Goal: Information Seeking & Learning: Find specific fact

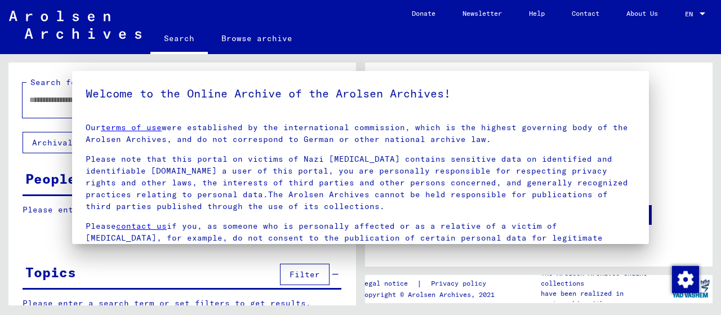
type input "********"
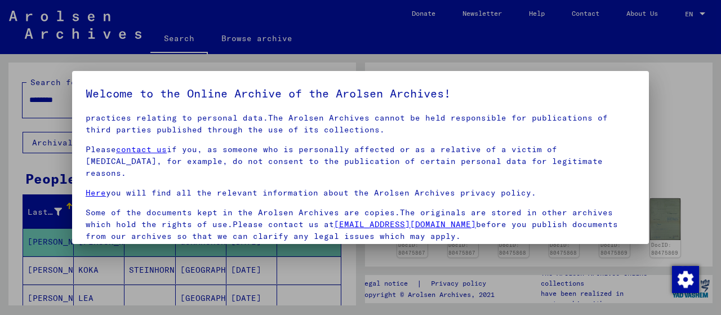
scroll to position [77, 0]
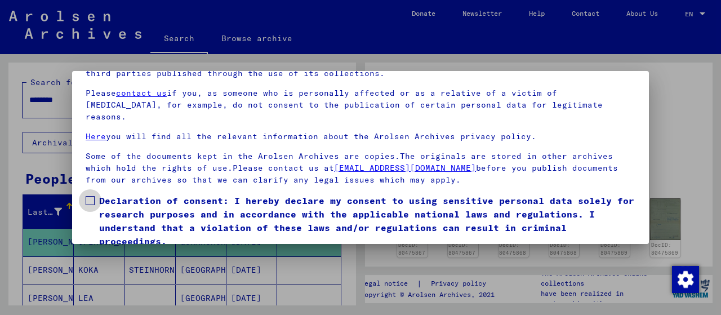
click at [95, 194] on label "Declaration of consent: I hereby declare my consent to using sensitive personal…" at bounding box center [361, 221] width 550 height 54
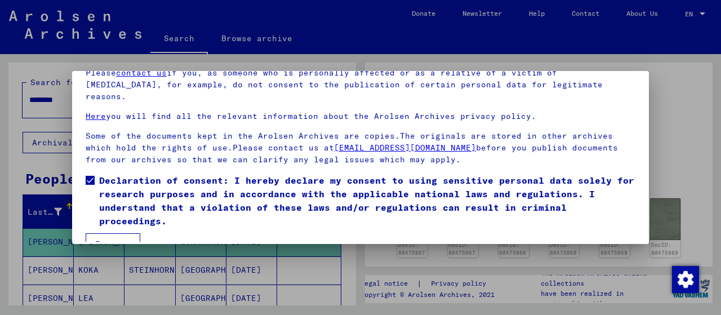
scroll to position [88, 0]
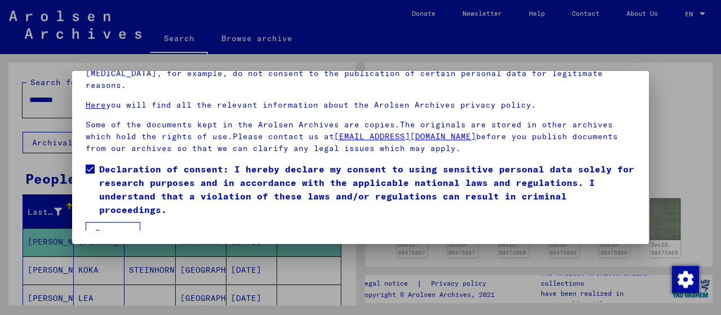
click at [112, 222] on button "I agree" at bounding box center [113, 232] width 55 height 21
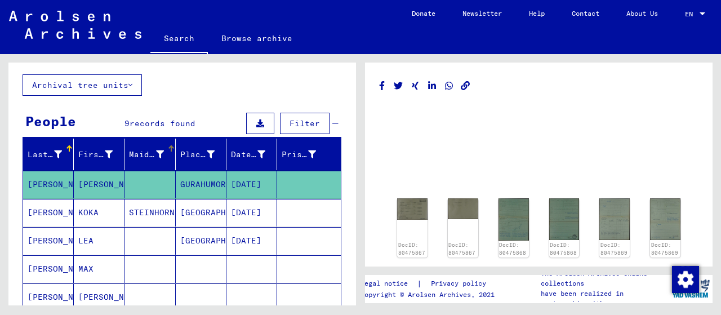
scroll to position [113, 0]
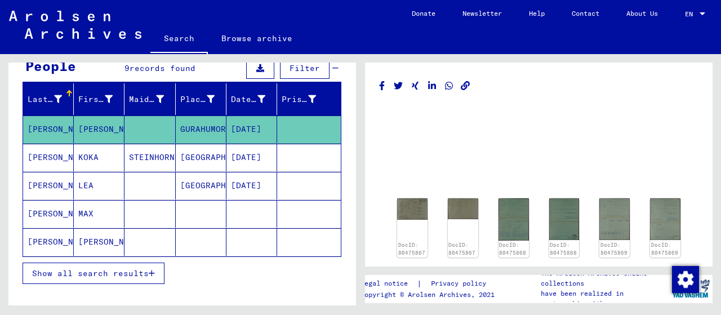
click at [138, 127] on mat-cell at bounding box center [150, 130] width 51 height 28
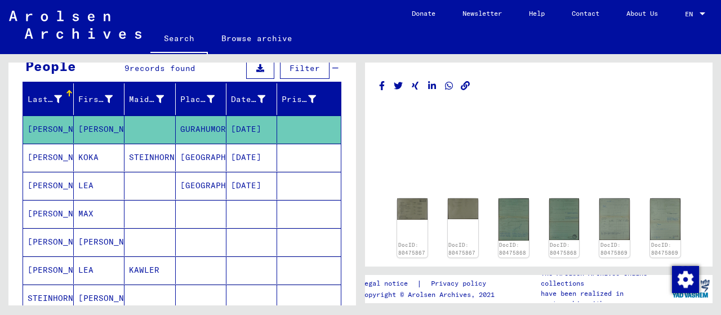
click at [191, 151] on mat-cell "[GEOGRAPHIC_DATA]" at bounding box center [201, 158] width 51 height 28
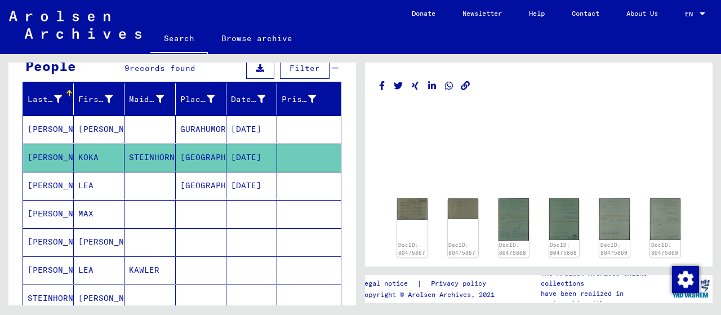
click at [188, 130] on mat-cell "GURAHUMORA" at bounding box center [201, 130] width 51 height 28
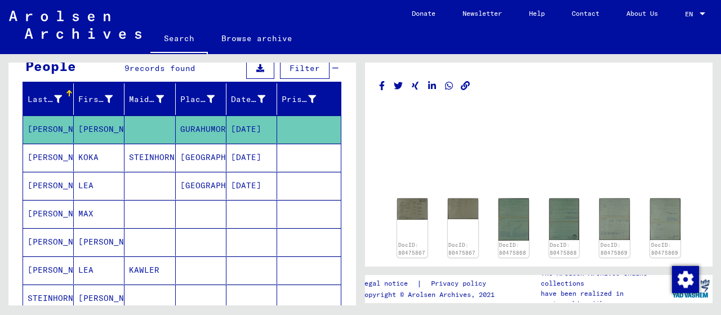
click at [176, 174] on mat-cell "[GEOGRAPHIC_DATA]" at bounding box center [201, 186] width 51 height 28
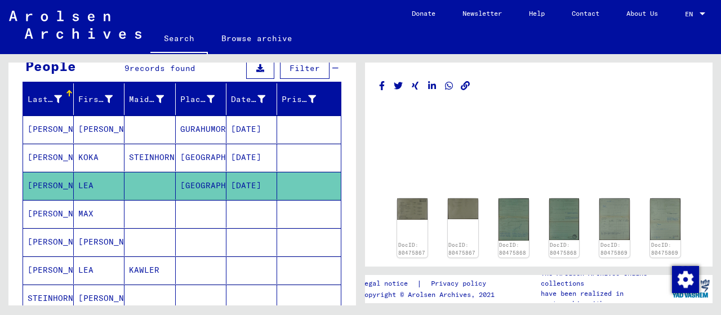
click at [157, 218] on mat-cell at bounding box center [150, 214] width 51 height 28
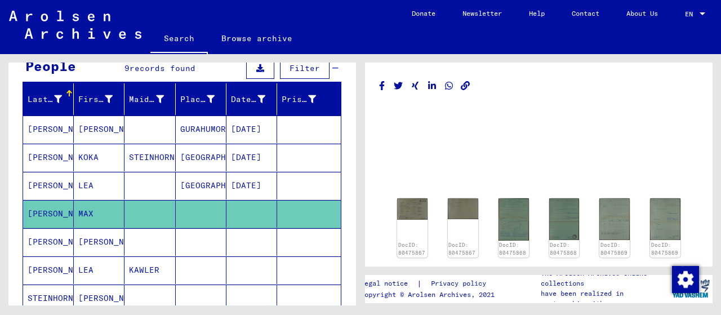
click at [154, 249] on mat-cell at bounding box center [150, 242] width 51 height 28
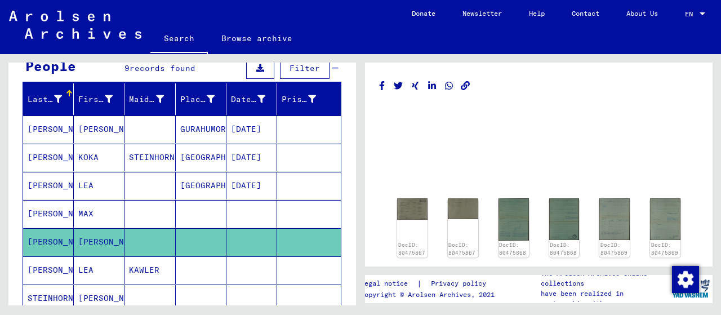
click at [153, 265] on mat-cell "KAWLER" at bounding box center [150, 270] width 51 height 28
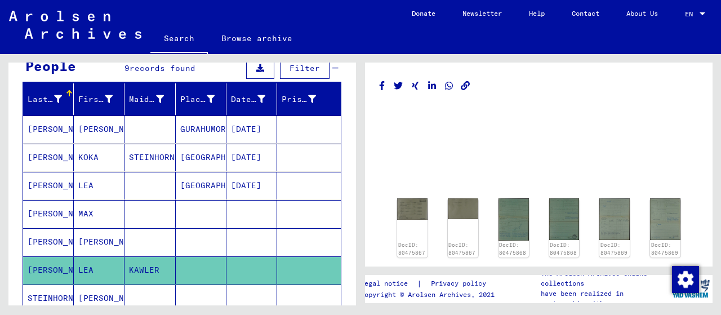
click at [159, 132] on mat-cell at bounding box center [150, 130] width 51 height 28
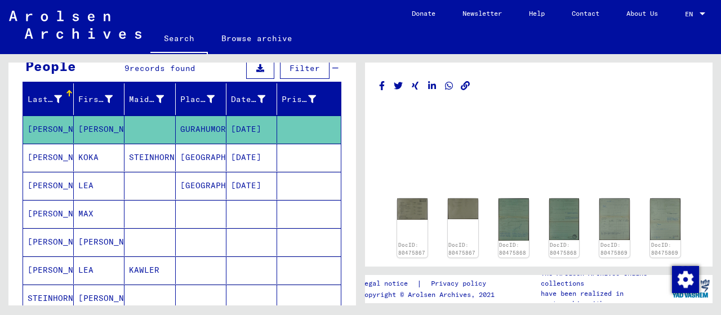
click at [126, 132] on mat-cell at bounding box center [150, 130] width 51 height 28
click at [410, 214] on img at bounding box center [413, 208] width 32 height 22
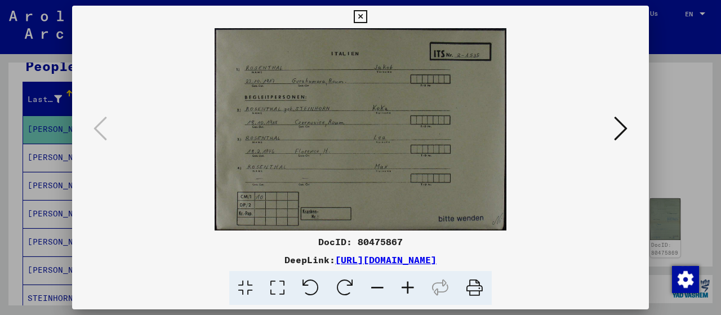
click at [406, 300] on icon at bounding box center [408, 288] width 30 height 34
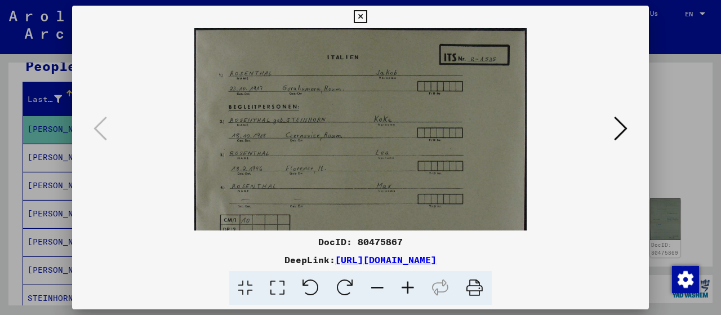
click at [408, 294] on icon at bounding box center [408, 288] width 30 height 34
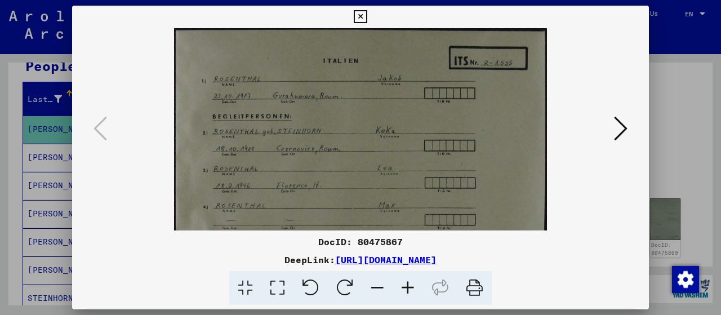
click at [408, 294] on icon at bounding box center [408, 288] width 30 height 34
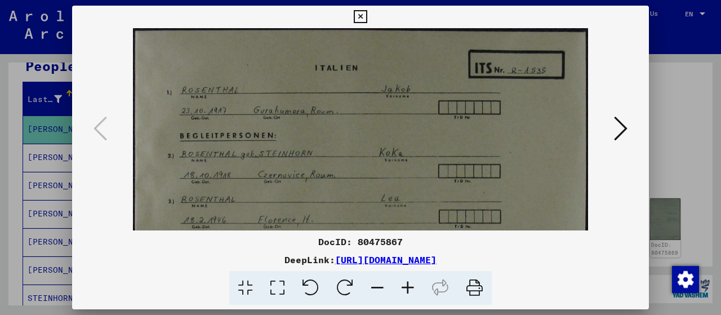
click at [408, 294] on icon at bounding box center [408, 288] width 30 height 34
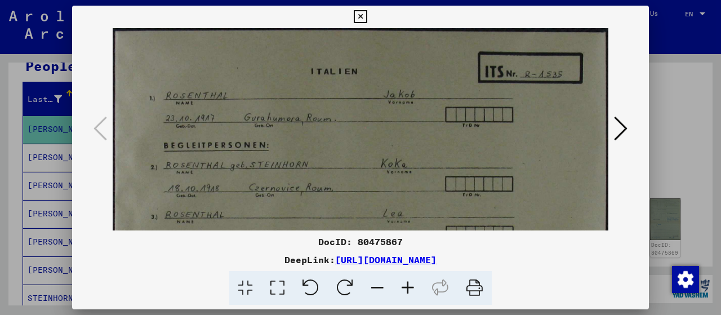
click at [408, 294] on icon at bounding box center [408, 288] width 30 height 34
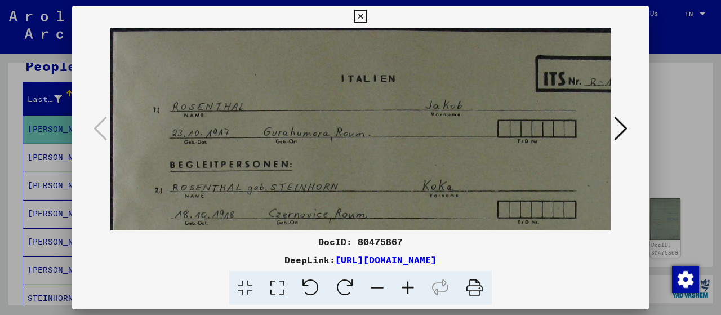
click at [408, 294] on icon at bounding box center [408, 288] width 30 height 34
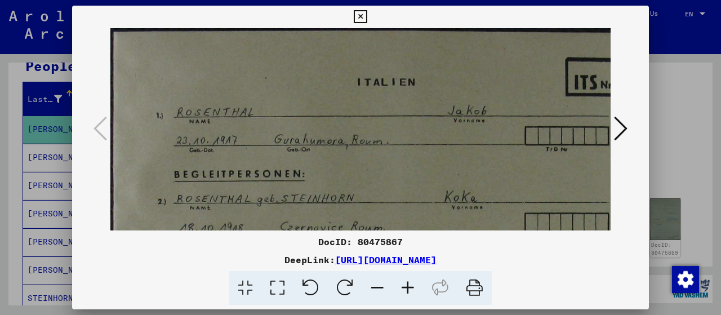
click at [408, 294] on icon at bounding box center [408, 288] width 30 height 34
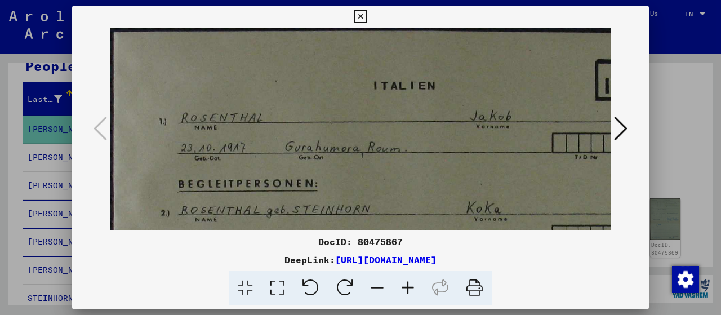
click at [408, 293] on icon at bounding box center [408, 288] width 30 height 34
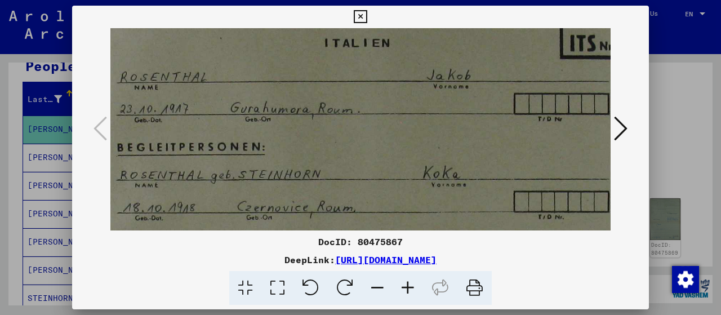
scroll to position [55, 73]
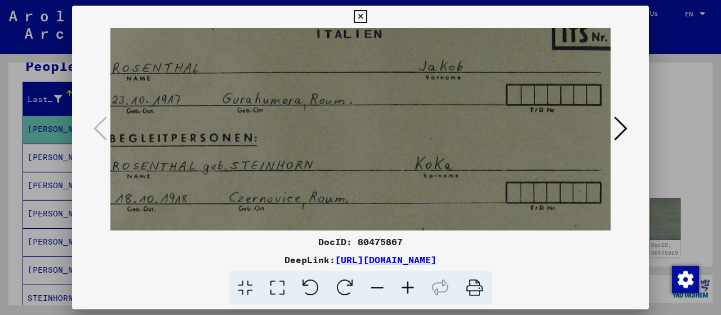
drag, startPoint x: 418, startPoint y: 170, endPoint x: 346, endPoint y: 116, distance: 90.2
click at [346, 116] on img at bounding box center [386, 215] width 699 height 484
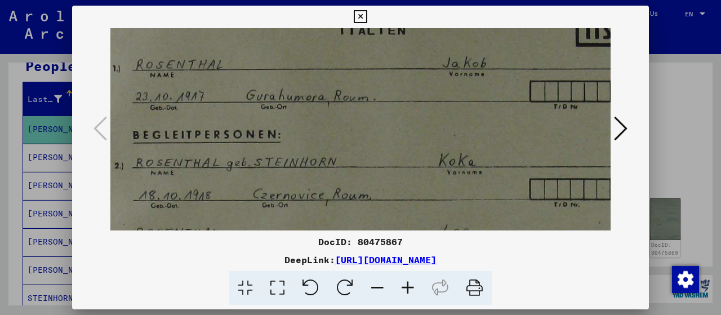
scroll to position [63, 43]
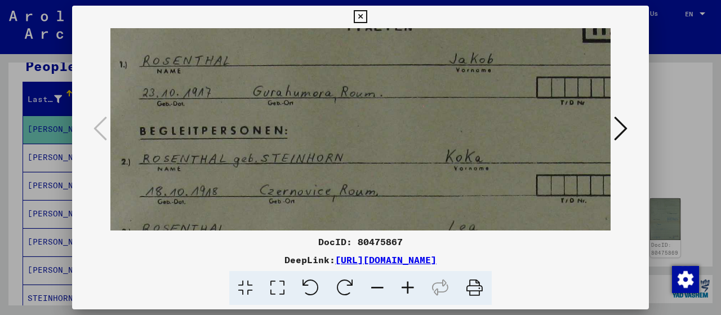
drag, startPoint x: 275, startPoint y: 176, endPoint x: 282, endPoint y: 173, distance: 8.1
click at [282, 173] on img at bounding box center [417, 208] width 699 height 484
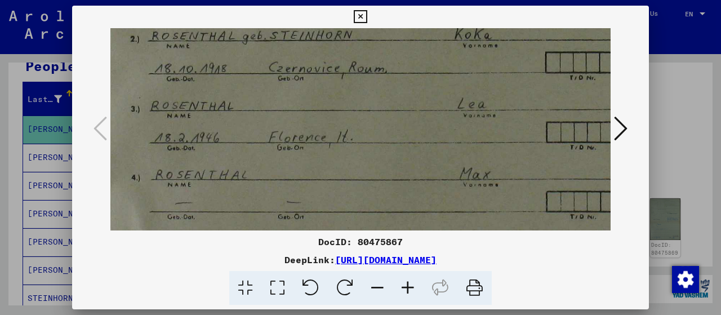
scroll to position [191, 34]
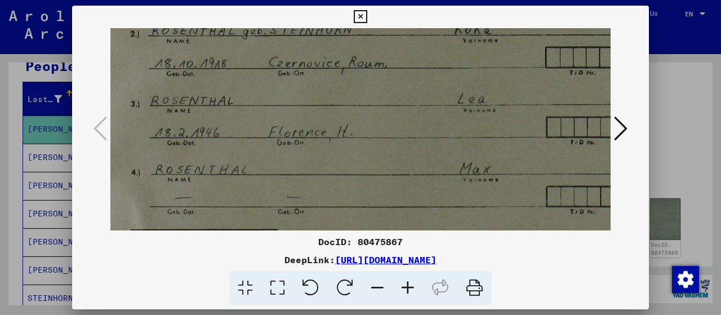
drag, startPoint x: 433, startPoint y: 198, endPoint x: 445, endPoint y: 79, distance: 119.0
click at [445, 79] on img at bounding box center [426, 80] width 699 height 484
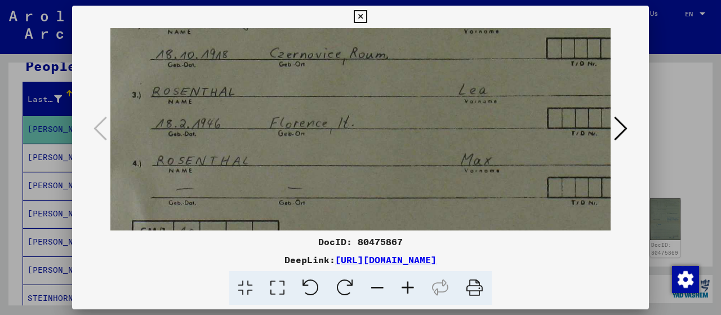
scroll to position [197, 33]
click at [413, 179] on img at bounding box center [427, 73] width 699 height 484
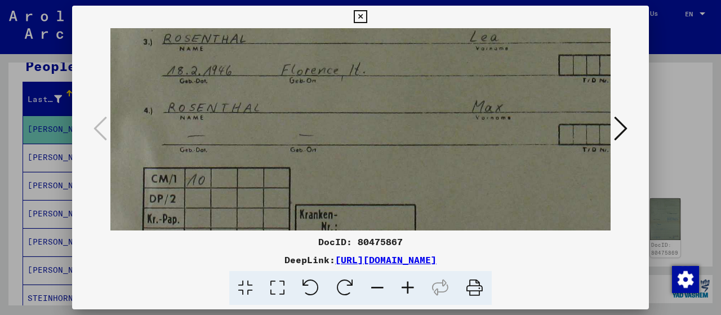
drag, startPoint x: 309, startPoint y: 140, endPoint x: 322, endPoint y: 48, distance: 93.4
click at [322, 48] on img at bounding box center [438, 18] width 699 height 484
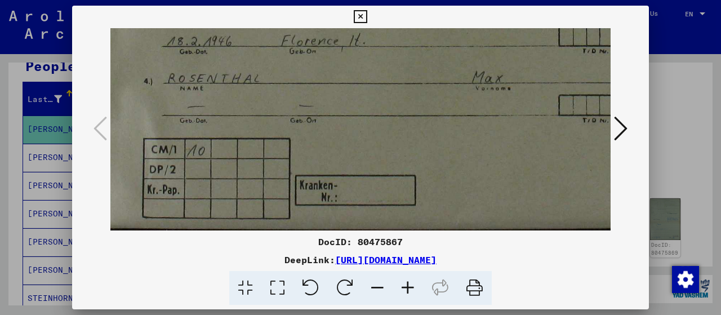
drag, startPoint x: 329, startPoint y: 190, endPoint x: 378, endPoint y: 126, distance: 80.5
click at [626, 128] on icon at bounding box center [621, 128] width 14 height 27
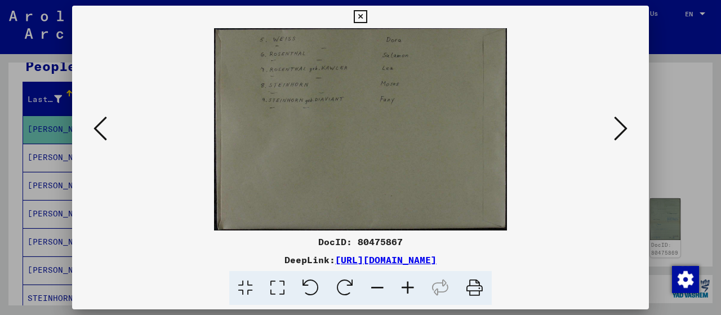
scroll to position [0, 0]
click at [626, 128] on icon at bounding box center [621, 128] width 14 height 27
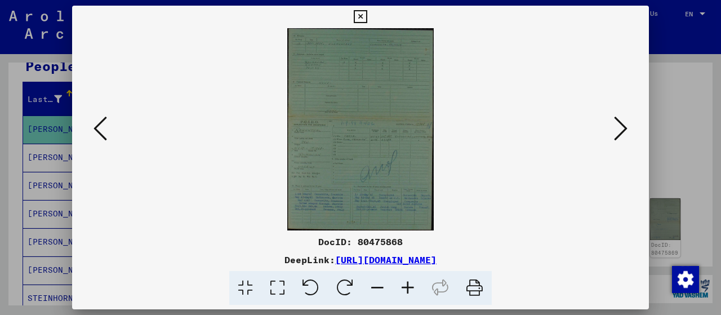
click at [626, 128] on icon at bounding box center [621, 128] width 14 height 27
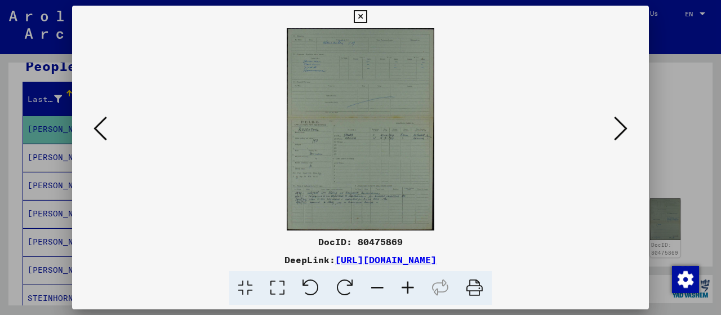
click at [626, 128] on icon at bounding box center [621, 128] width 14 height 27
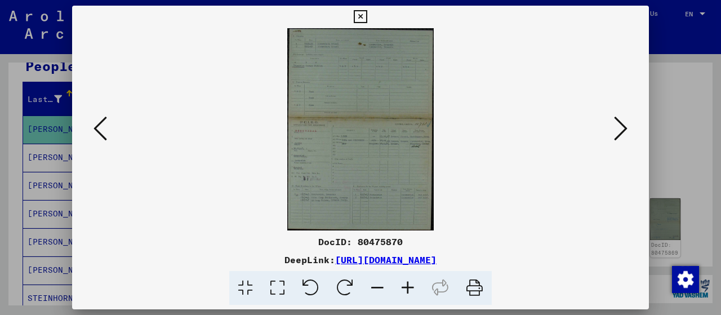
click at [626, 128] on icon at bounding box center [621, 128] width 14 height 27
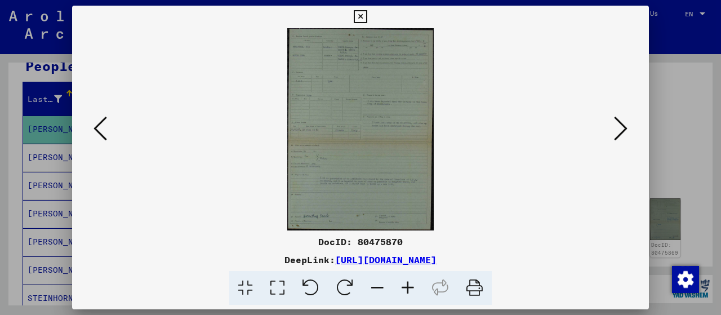
click at [626, 128] on icon at bounding box center [621, 128] width 14 height 27
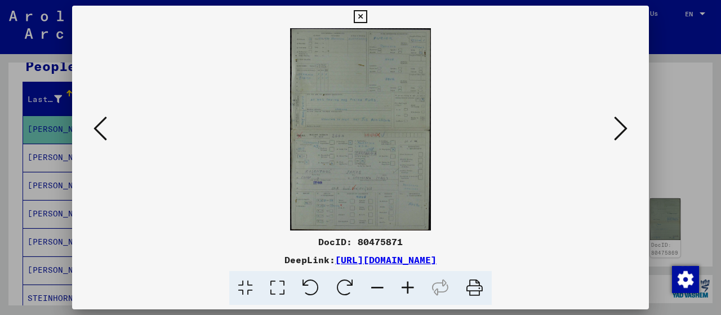
click at [626, 128] on icon at bounding box center [621, 128] width 14 height 27
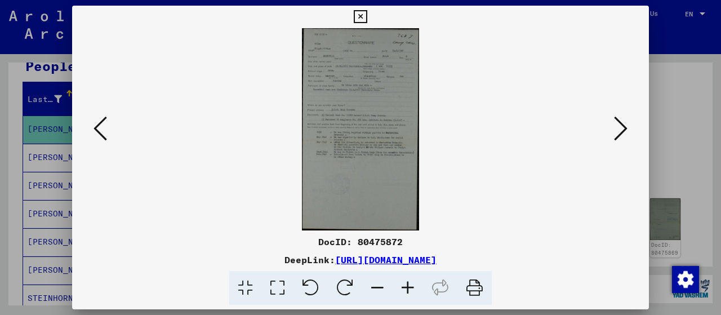
click at [626, 128] on icon at bounding box center [621, 128] width 14 height 27
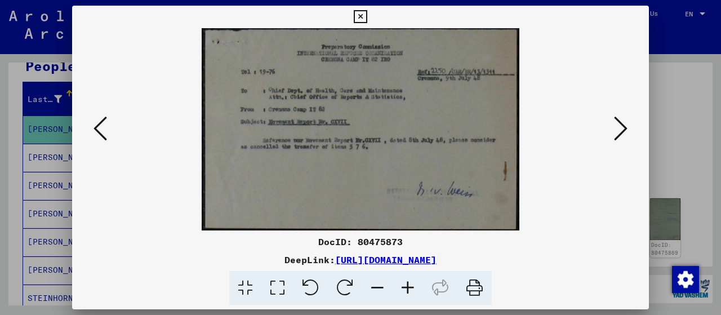
click at [626, 128] on icon at bounding box center [621, 128] width 14 height 27
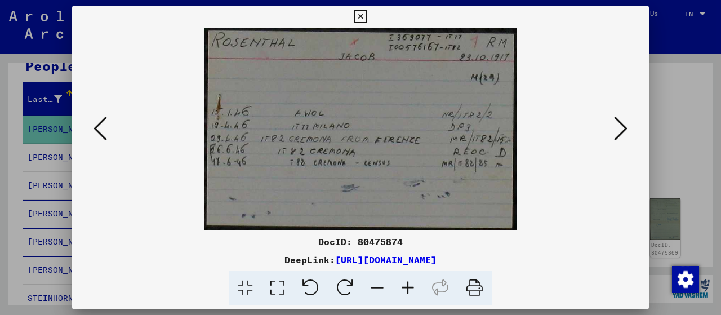
click at [626, 128] on icon at bounding box center [621, 128] width 14 height 27
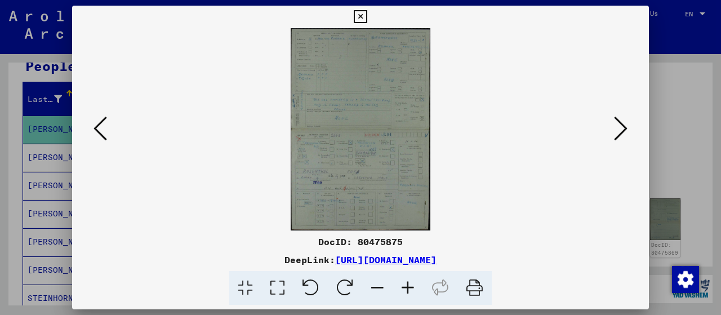
click at [626, 128] on icon at bounding box center [621, 128] width 14 height 27
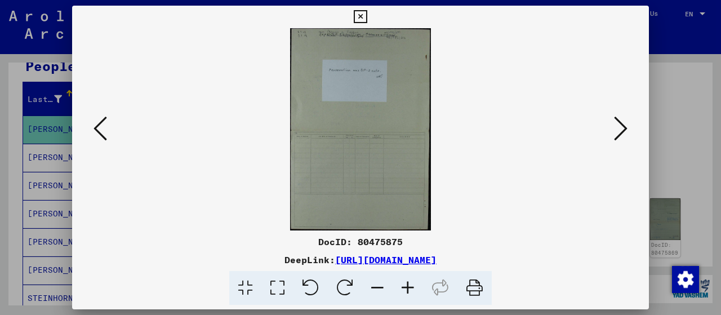
click at [626, 128] on icon at bounding box center [621, 128] width 14 height 27
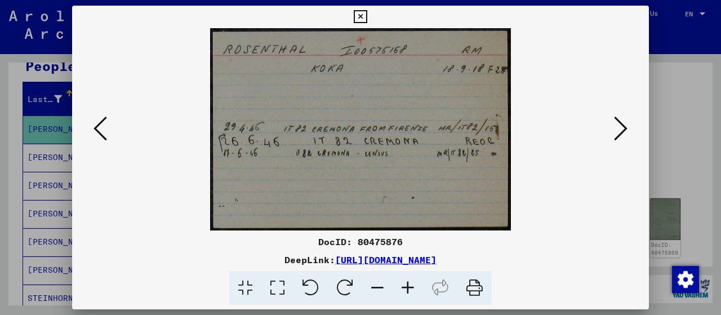
click at [626, 128] on icon at bounding box center [621, 128] width 14 height 27
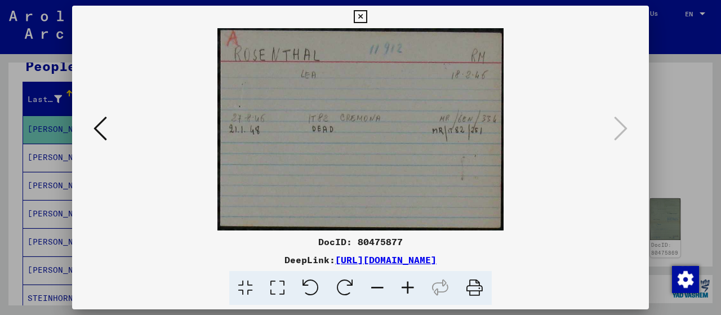
click at [0, 158] on div at bounding box center [360, 157] width 721 height 315
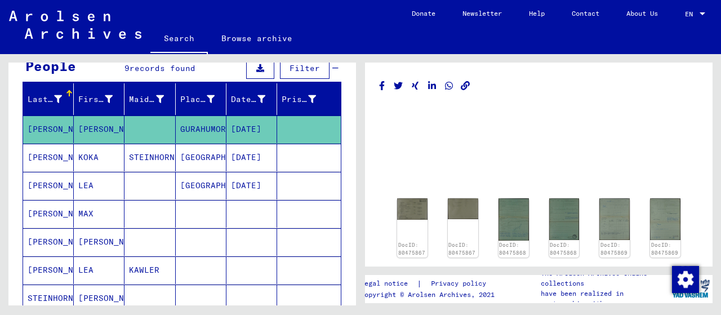
click at [162, 156] on mat-cell "STEINHORN" at bounding box center [150, 158] width 51 height 28
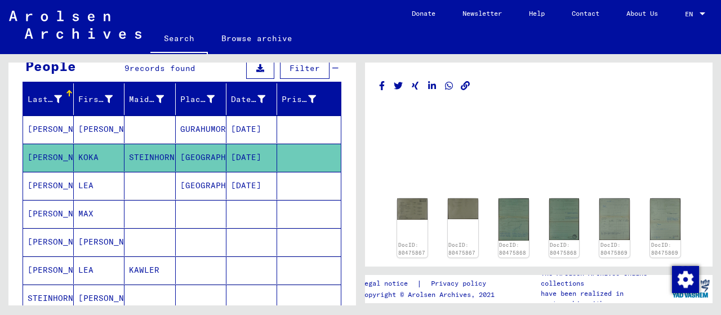
click at [144, 180] on mat-cell at bounding box center [150, 186] width 51 height 28
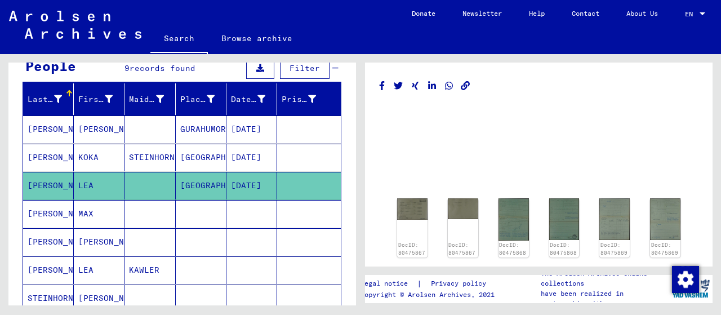
click at [142, 202] on mat-cell at bounding box center [150, 214] width 51 height 28
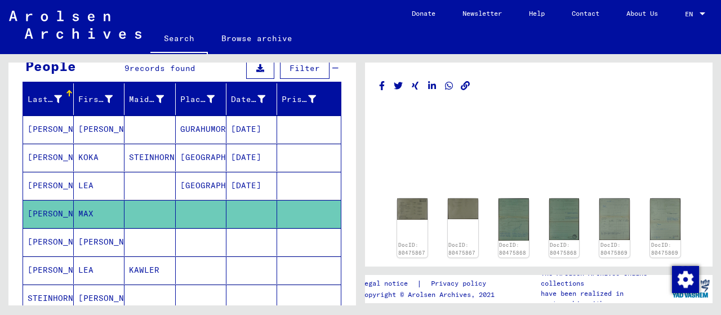
click at [141, 233] on mat-cell at bounding box center [150, 242] width 51 height 28
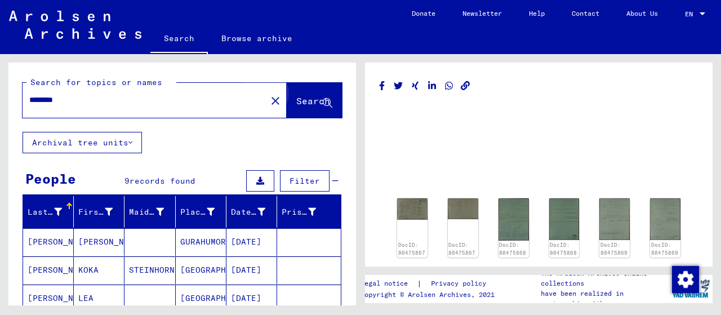
click at [302, 107] on span "Search" at bounding box center [313, 100] width 34 height 11
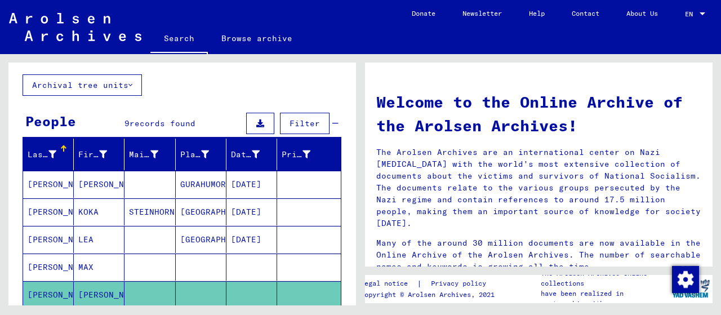
scroll to position [113, 0]
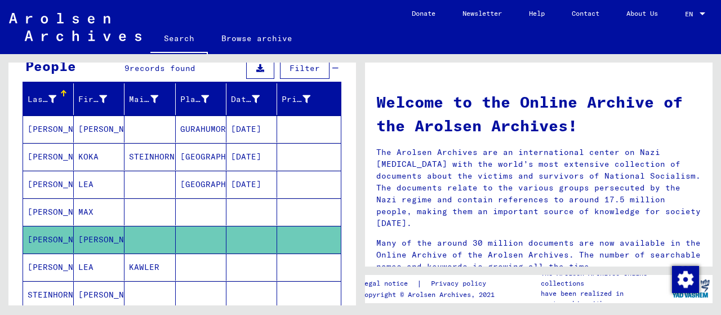
click at [147, 154] on mat-cell "STEINHORN" at bounding box center [150, 156] width 51 height 27
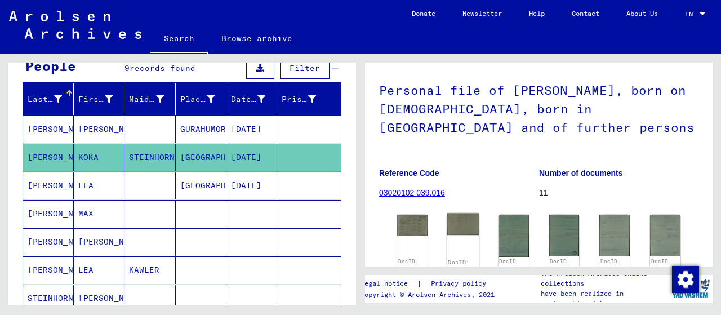
scroll to position [169, 0]
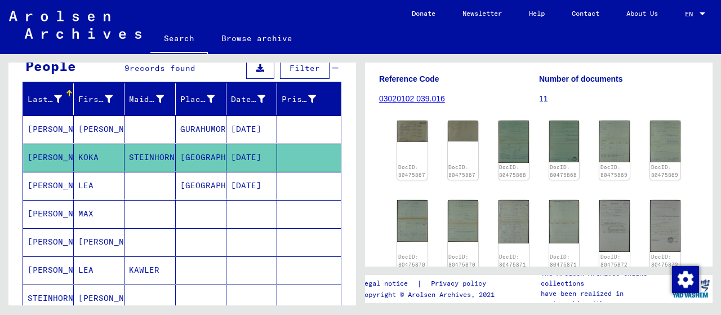
click at [203, 127] on mat-cell "GURAHUMORA" at bounding box center [201, 130] width 51 height 28
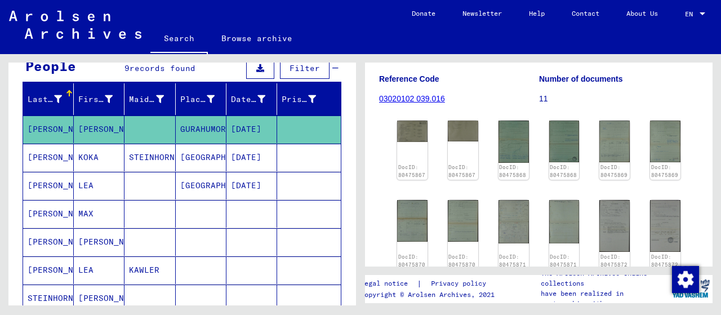
click at [192, 181] on mat-cell "[GEOGRAPHIC_DATA]" at bounding box center [201, 186] width 51 height 28
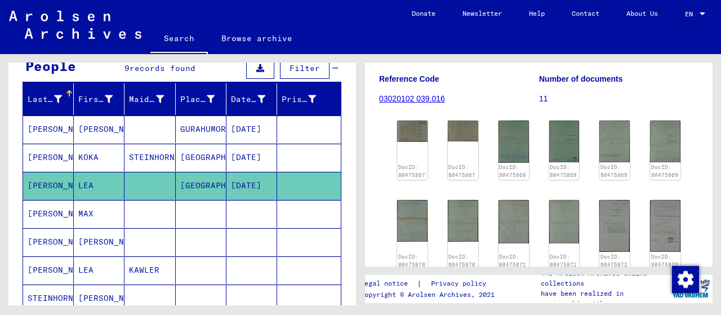
click at [191, 214] on mat-cell at bounding box center [201, 214] width 51 height 28
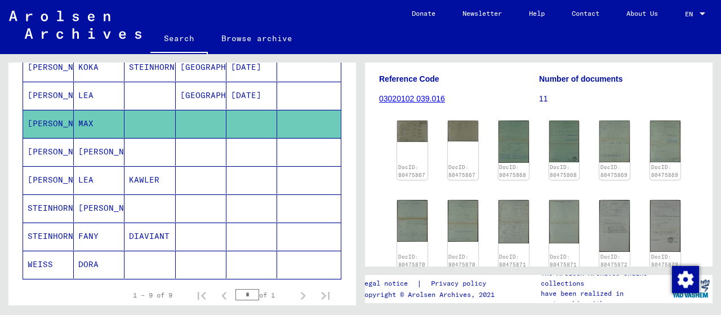
scroll to position [282, 0]
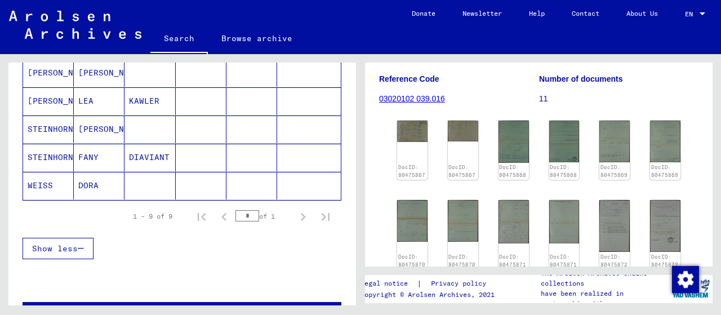
click at [166, 183] on mat-cell at bounding box center [150, 186] width 51 height 28
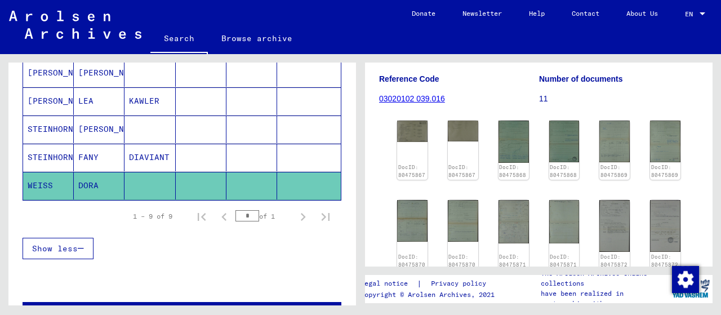
click at [176, 163] on mat-cell at bounding box center [201, 158] width 51 height 28
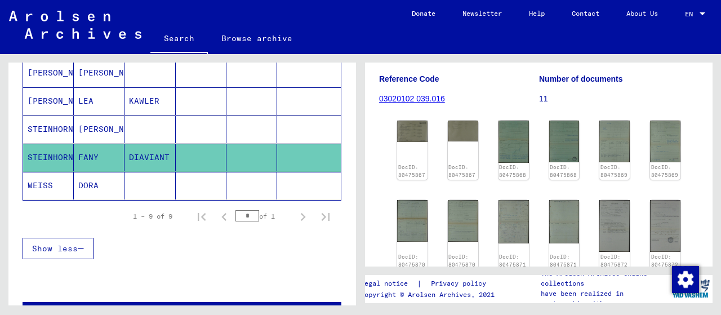
click at [176, 130] on mat-cell at bounding box center [201, 130] width 51 height 28
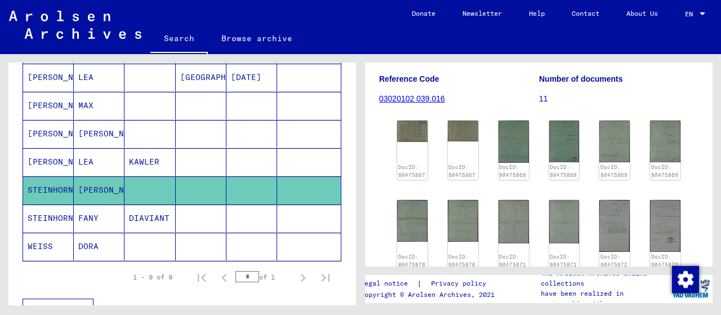
scroll to position [225, 0]
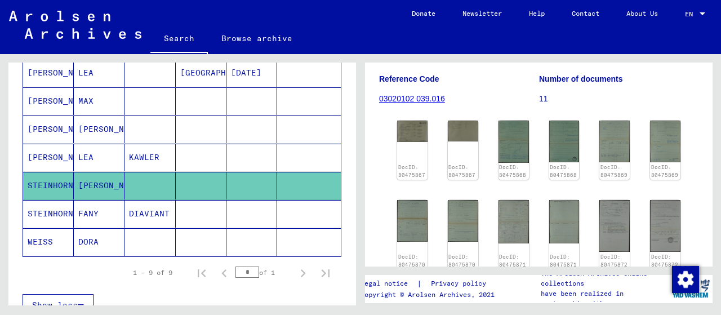
click at [159, 206] on mat-cell "DIAVIANT" at bounding box center [150, 214] width 51 height 28
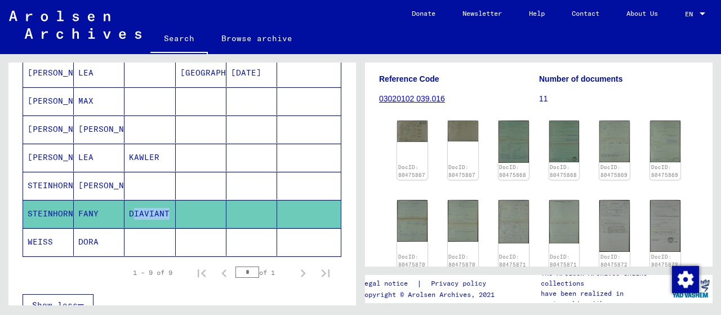
scroll to position [0, 0]
drag, startPoint x: 123, startPoint y: 211, endPoint x: 163, endPoint y: 215, distance: 40.2
click at [163, 215] on mat-cell "DIAVIANT" at bounding box center [150, 214] width 51 height 28
copy mat-cell "DIAVIANT"
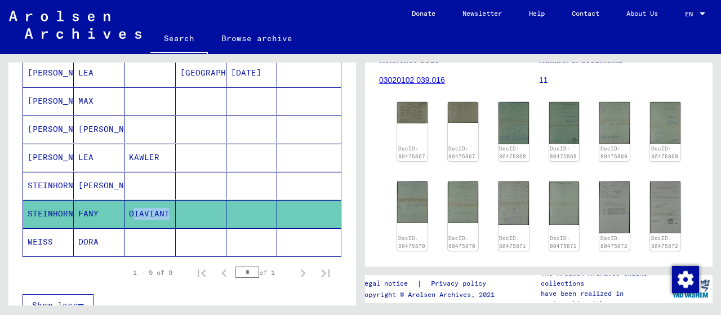
scroll to position [113, 0]
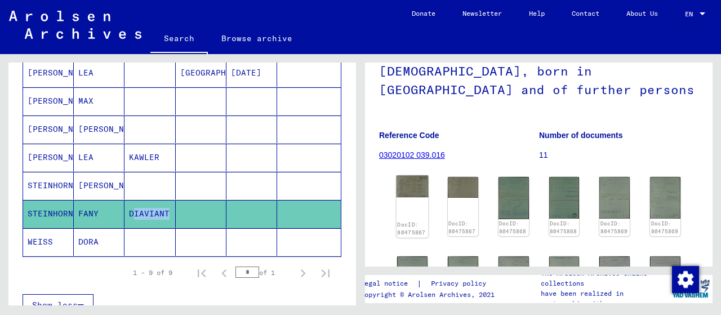
click at [417, 185] on img at bounding box center [413, 187] width 32 height 22
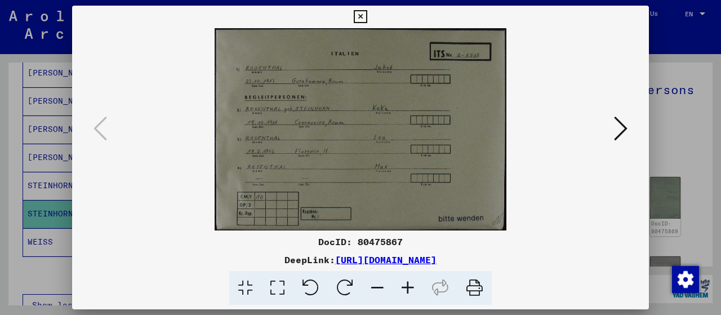
click at [411, 282] on icon at bounding box center [408, 288] width 30 height 34
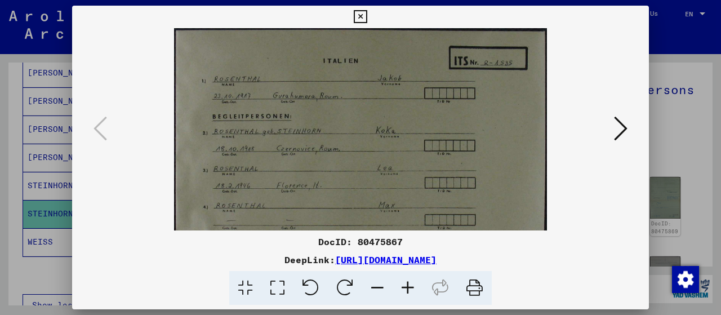
click at [411, 282] on icon at bounding box center [408, 288] width 30 height 34
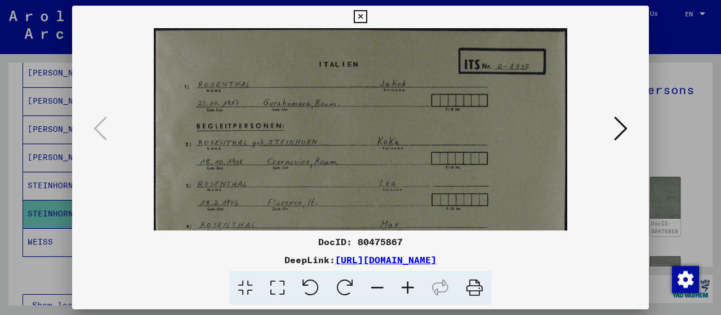
click at [411, 282] on icon at bounding box center [408, 288] width 30 height 34
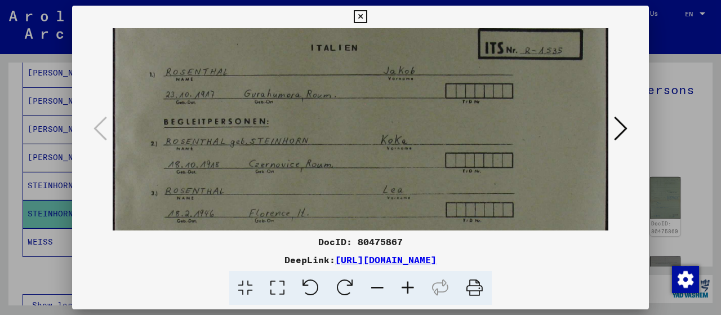
drag, startPoint x: 388, startPoint y: 159, endPoint x: 397, endPoint y: 130, distance: 30.0
click at [390, 139] on img at bounding box center [360, 176] width 495 height 343
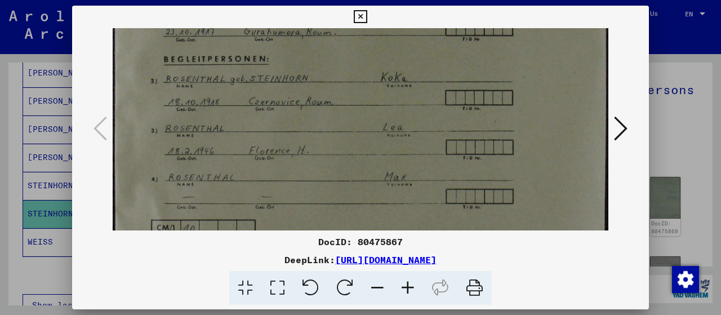
drag, startPoint x: 400, startPoint y: 184, endPoint x: 468, endPoint y: 135, distance: 83.5
click at [468, 135] on img at bounding box center [360, 113] width 495 height 343
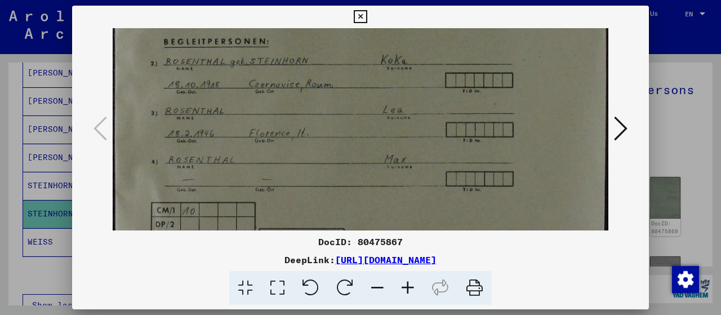
drag, startPoint x: 278, startPoint y: 172, endPoint x: 285, endPoint y: 158, distance: 14.9
click at [285, 158] on img at bounding box center [360, 95] width 495 height 343
click at [418, 289] on icon at bounding box center [408, 288] width 30 height 34
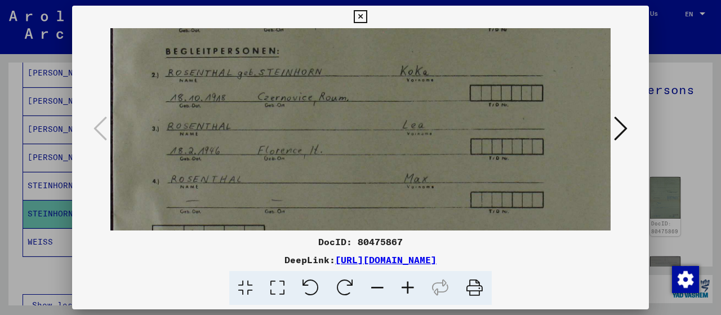
click at [413, 289] on icon at bounding box center [408, 288] width 30 height 34
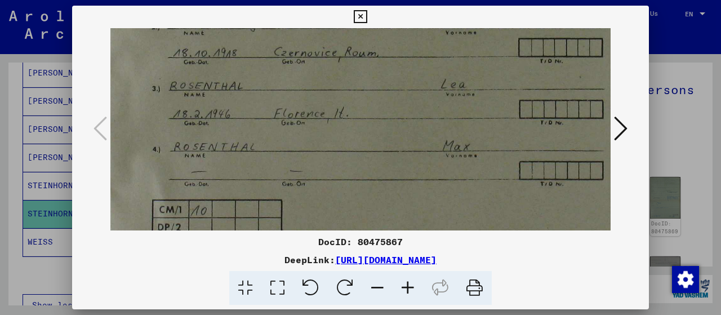
scroll to position [178, 6]
drag, startPoint x: 389, startPoint y: 165, endPoint x: 390, endPoint y: 143, distance: 21.4
click at [389, 145] on img at bounding box center [413, 65] width 618 height 428
click at [620, 127] on icon at bounding box center [621, 128] width 14 height 27
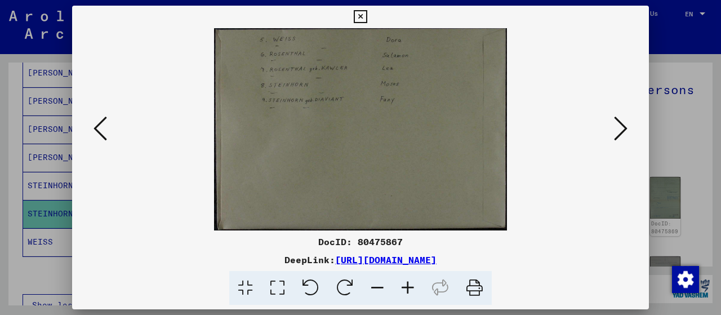
scroll to position [0, 0]
click at [404, 294] on icon at bounding box center [408, 288] width 30 height 34
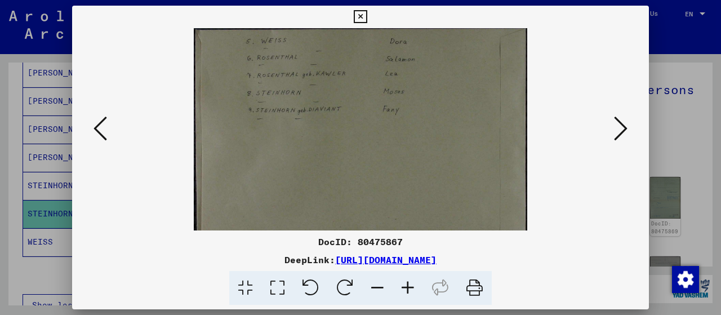
click at [404, 293] on icon at bounding box center [408, 288] width 30 height 34
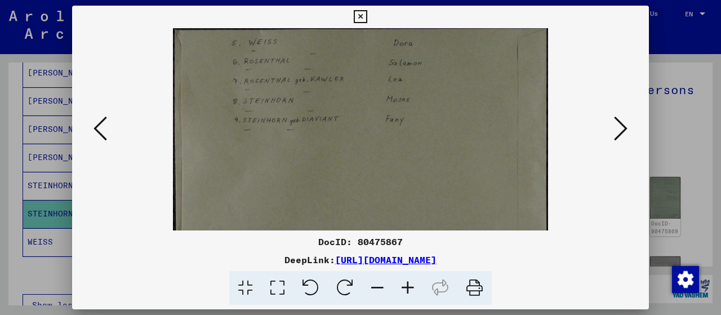
click at [404, 293] on icon at bounding box center [408, 288] width 30 height 34
click at [405, 293] on icon at bounding box center [408, 288] width 30 height 34
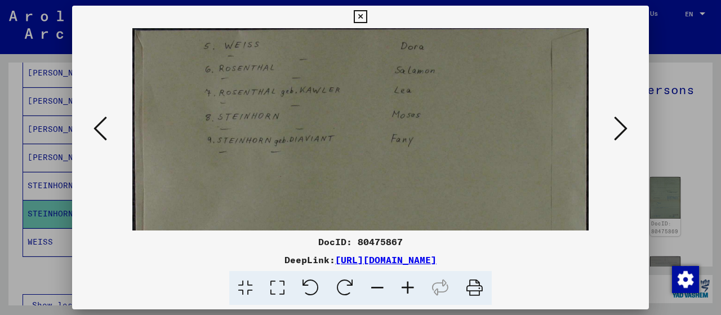
click at [405, 293] on icon at bounding box center [408, 288] width 30 height 34
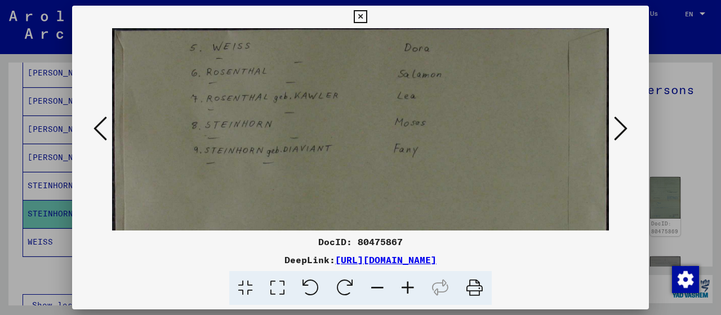
click at [405, 293] on icon at bounding box center [408, 288] width 30 height 34
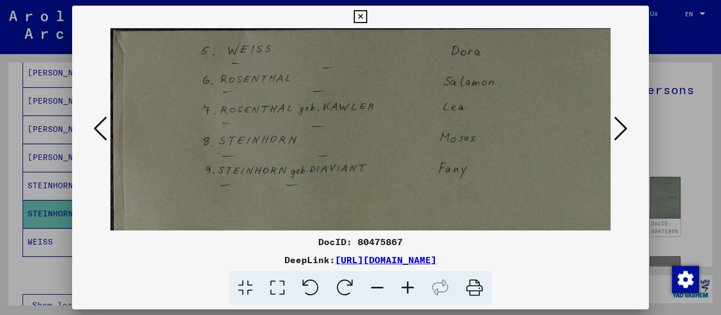
click at [405, 293] on icon at bounding box center [408, 288] width 30 height 34
